Goal: Complete application form: Complete application form

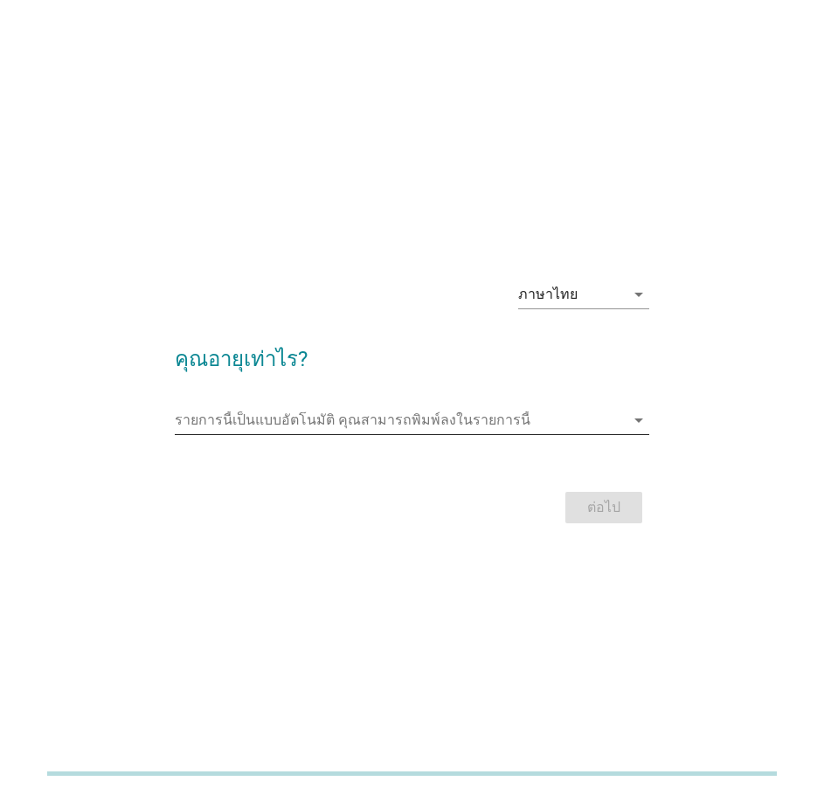
click at [463, 417] on input "รายการนี้เป็นแบบอัตโนมัติ คุณสามารถพิมพ์ลงในรายการนี้" at bounding box center [400, 420] width 450 height 28
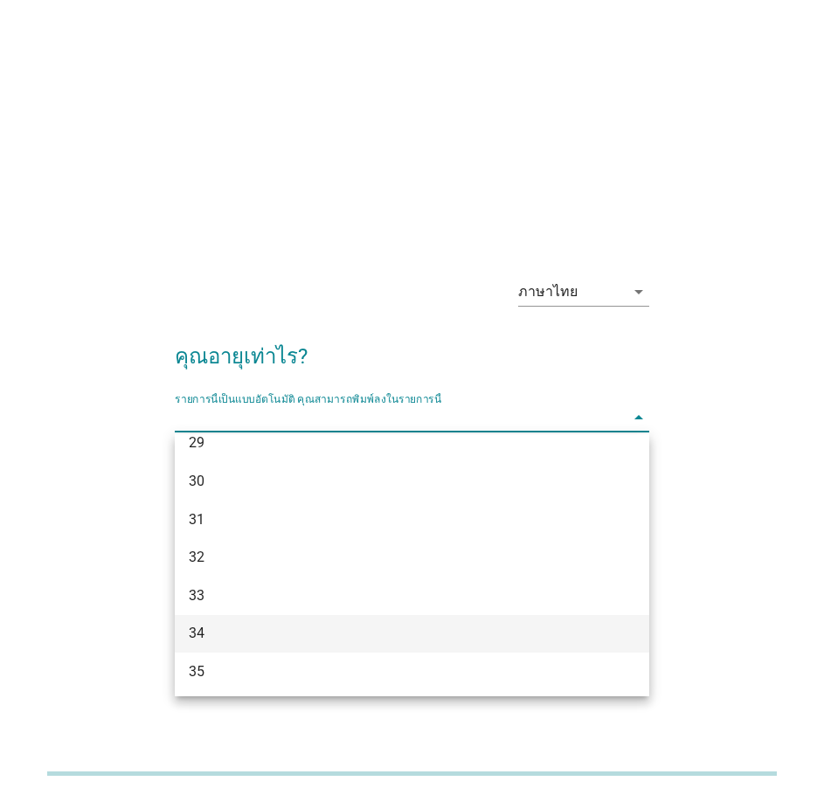
scroll to position [437, 0]
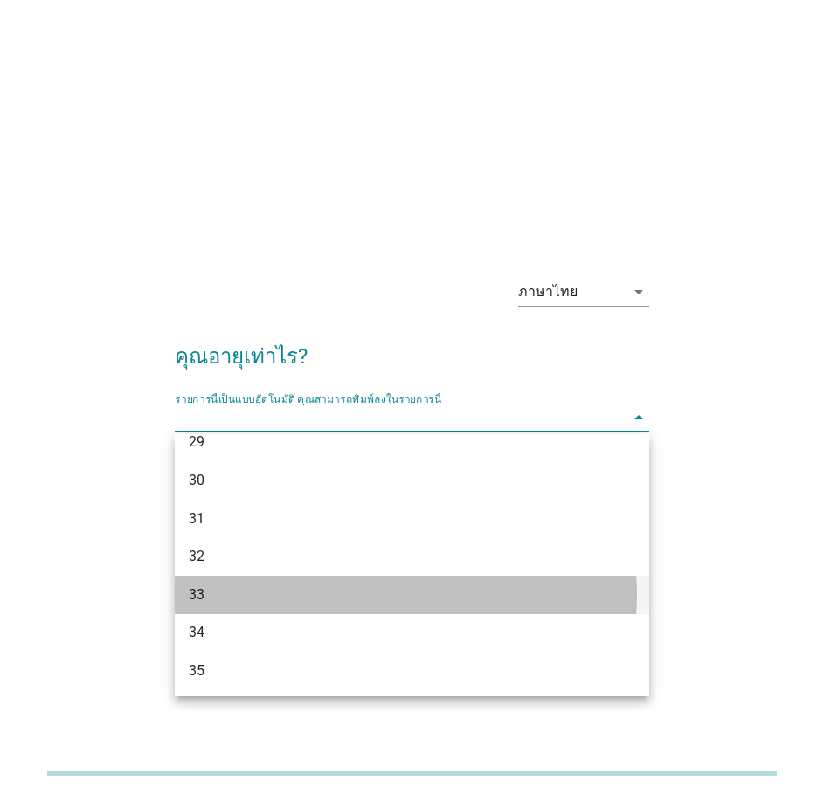
click at [212, 578] on div "33" at bounding box center [412, 595] width 474 height 38
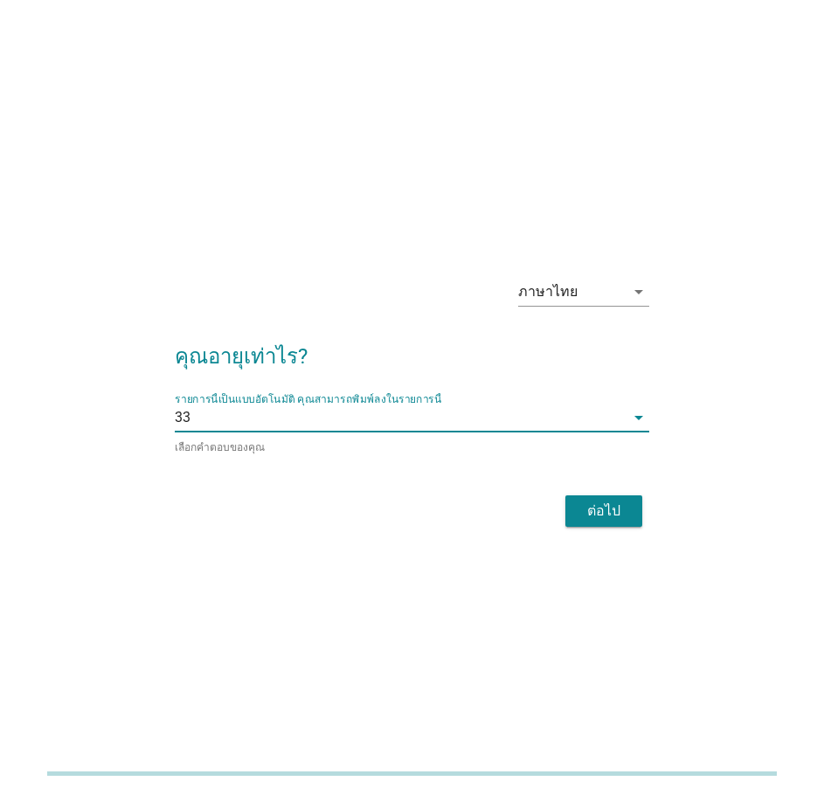
click at [601, 496] on button "ต่อไป" at bounding box center [603, 510] width 77 height 31
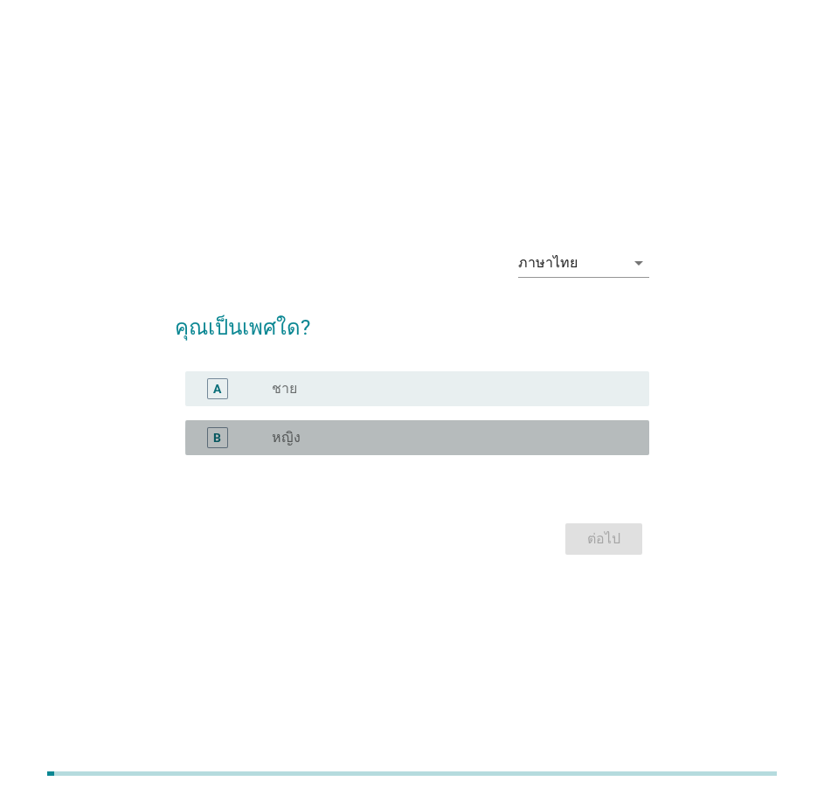
click at [316, 435] on div "radio_button_unchecked หญิง" at bounding box center [446, 437] width 349 height 17
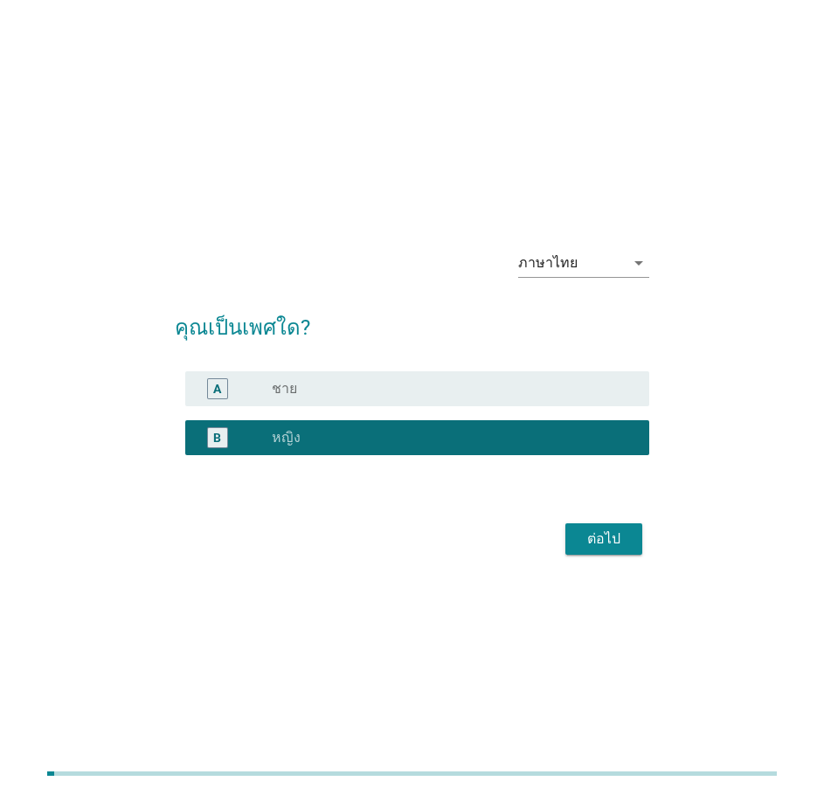
click at [596, 536] on div "ต่อไป" at bounding box center [603, 538] width 49 height 21
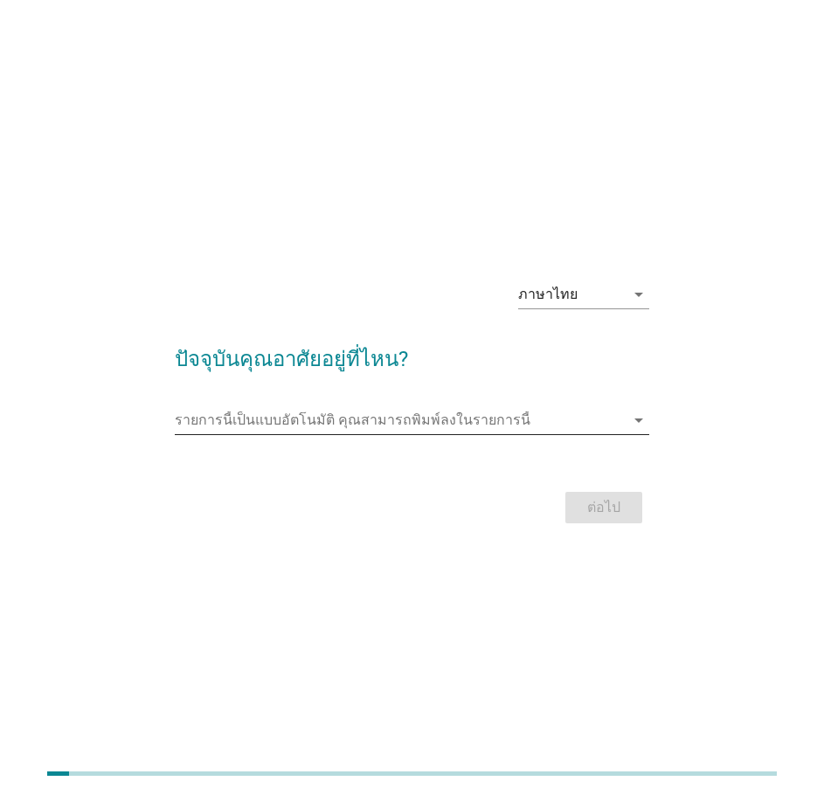
click at [427, 415] on input "รายการนี้เป็นแบบอัตโนมัติ คุณสามารถพิมพ์ลงในรายการนี้" at bounding box center [400, 420] width 450 height 28
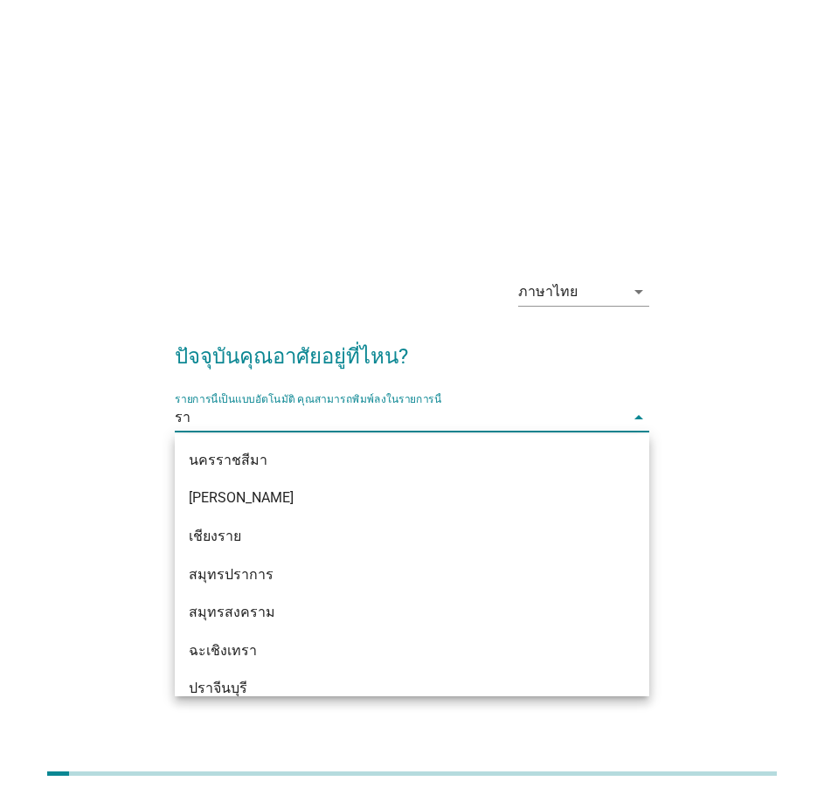
type input "ราช"
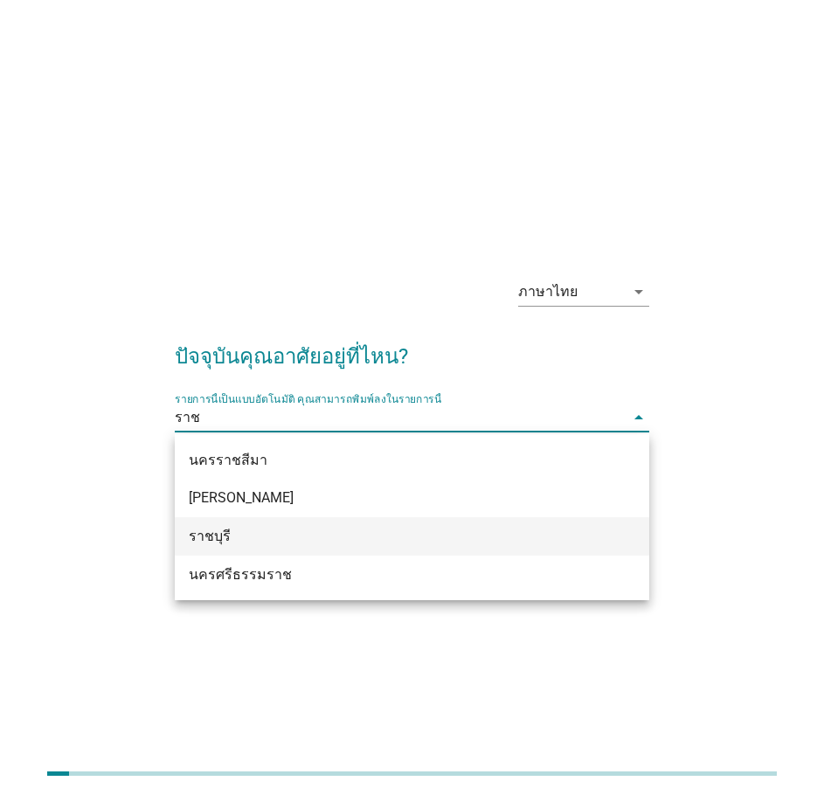
click at [250, 527] on div "ราชบุรี" at bounding box center [393, 536] width 409 height 21
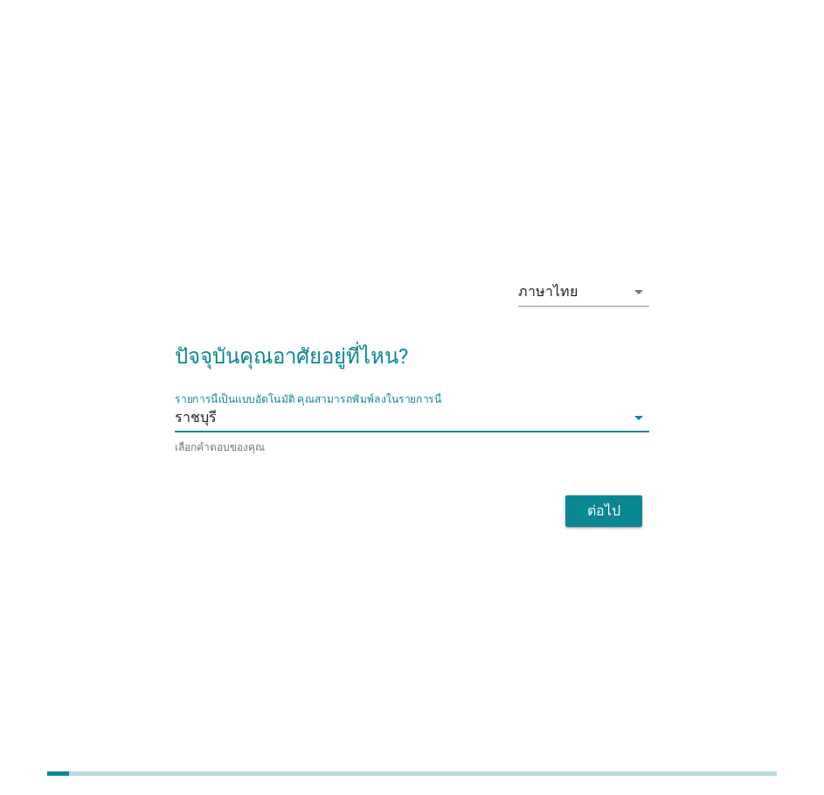
click at [600, 510] on div "ต่อไป" at bounding box center [603, 510] width 49 height 21
